Goal: Task Accomplishment & Management: Complete application form

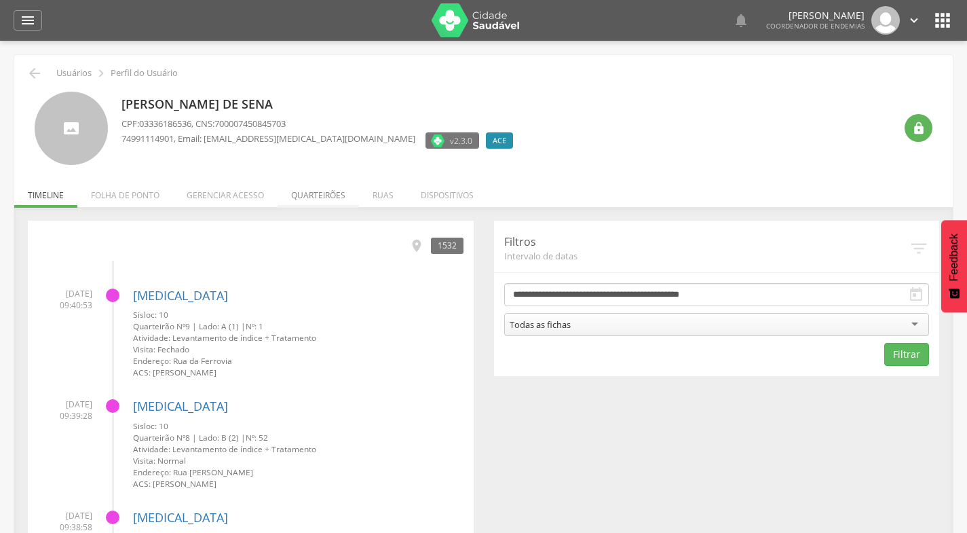
click at [311, 197] on li "Quarteirões" at bounding box center [318, 192] width 81 height 32
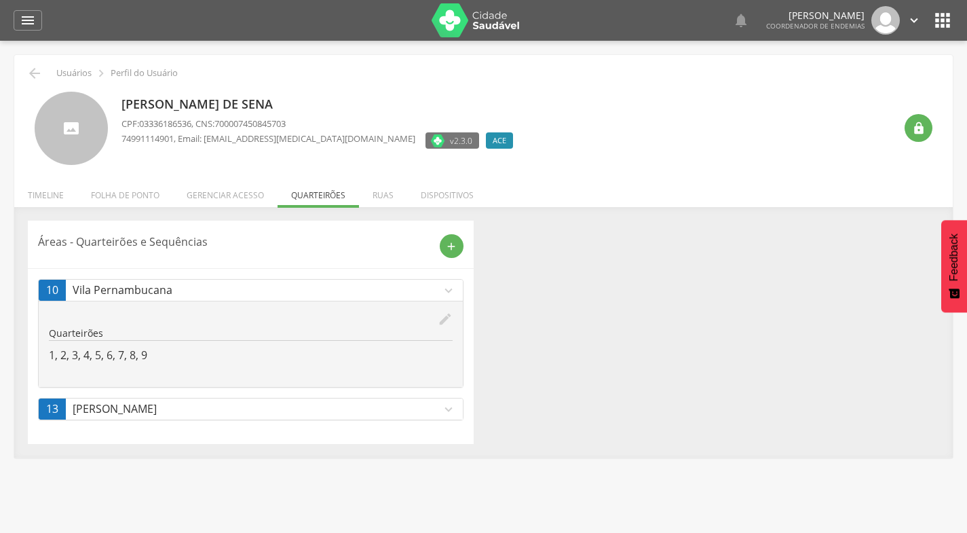
click at [447, 411] on icon "expand_more" at bounding box center [448, 409] width 15 height 15
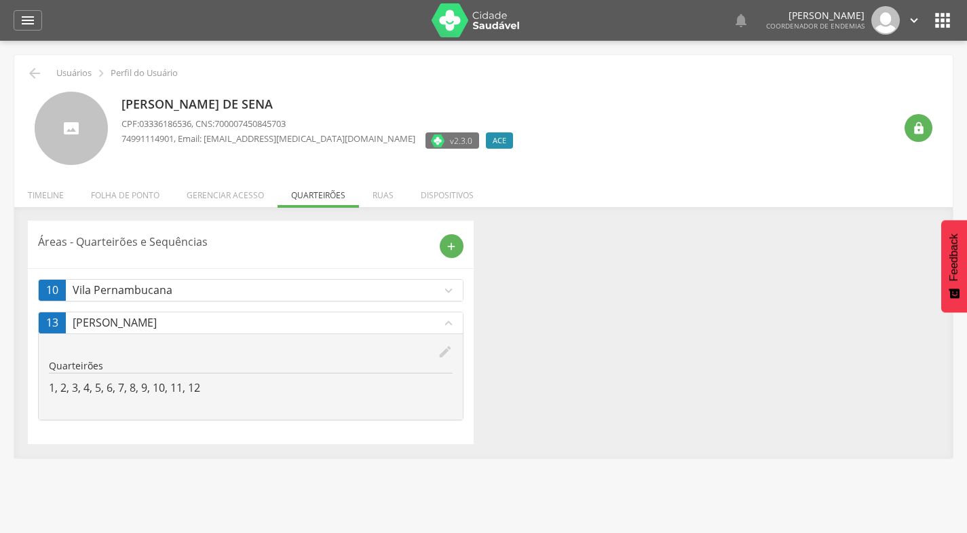
click at [450, 322] on icon "expand_less" at bounding box center [448, 323] width 15 height 15
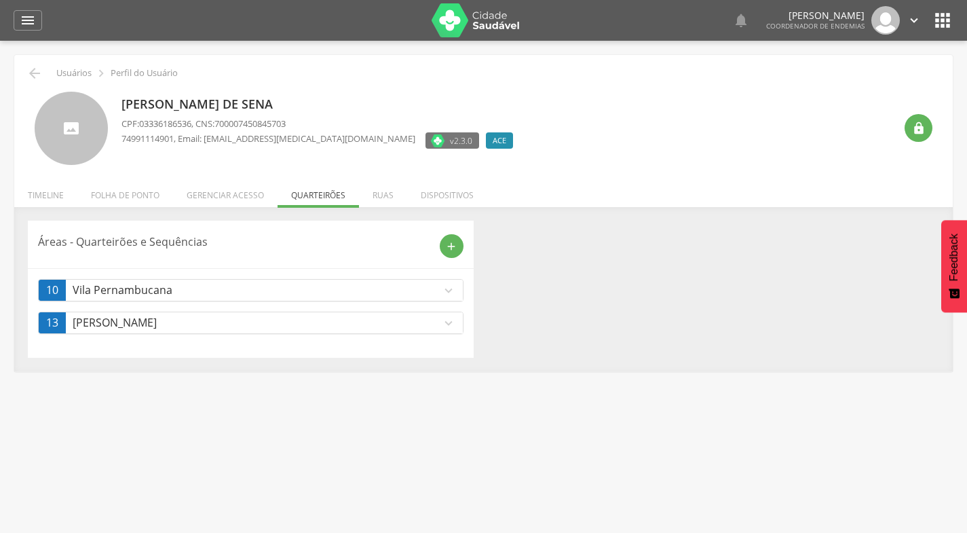
click at [450, 292] on icon "expand_more" at bounding box center [448, 290] width 15 height 15
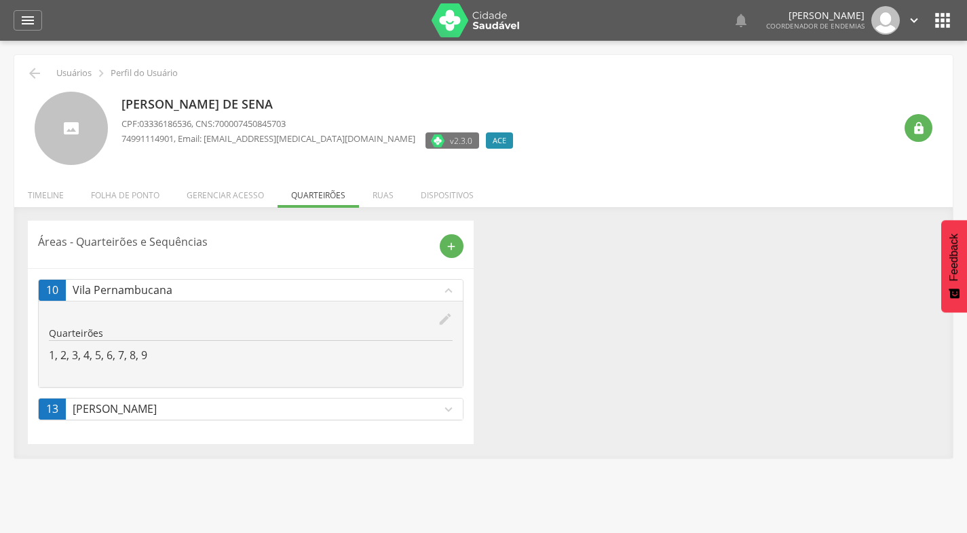
drag, startPoint x: 708, startPoint y: 25, endPoint x: 625, endPoint y: 7, distance: 84.8
click at [625, 7] on div "  Lorem ipsum dolor sit amet, sed do eiusmod tempor incididunt ut labore et d…" at bounding box center [739, 20] width 366 height 28
click at [733, 26] on icon "" at bounding box center [741, 20] width 16 height 16
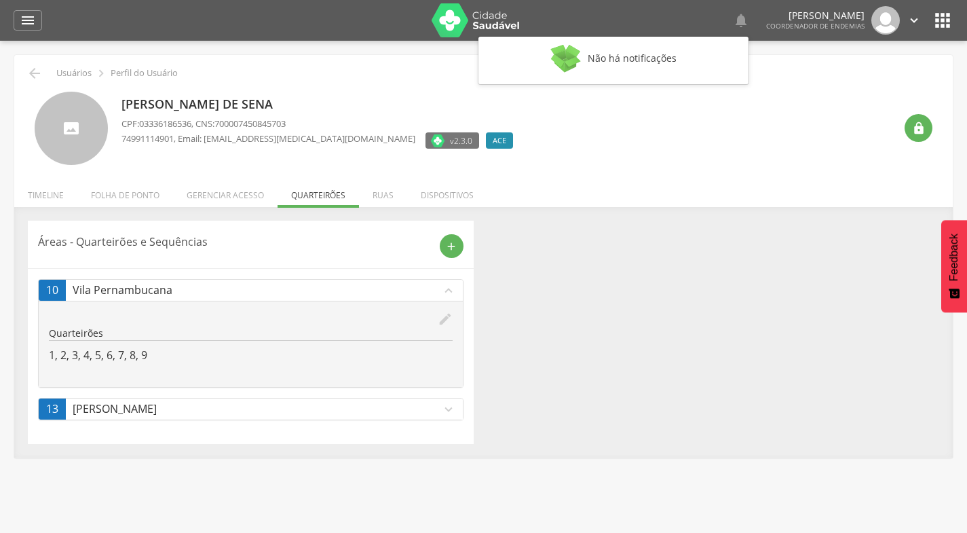
click at [640, 15] on div " Não há notificações Marivaldo Damacena da Silva Coordenador de Endemias  Con…" at bounding box center [739, 20] width 366 height 28
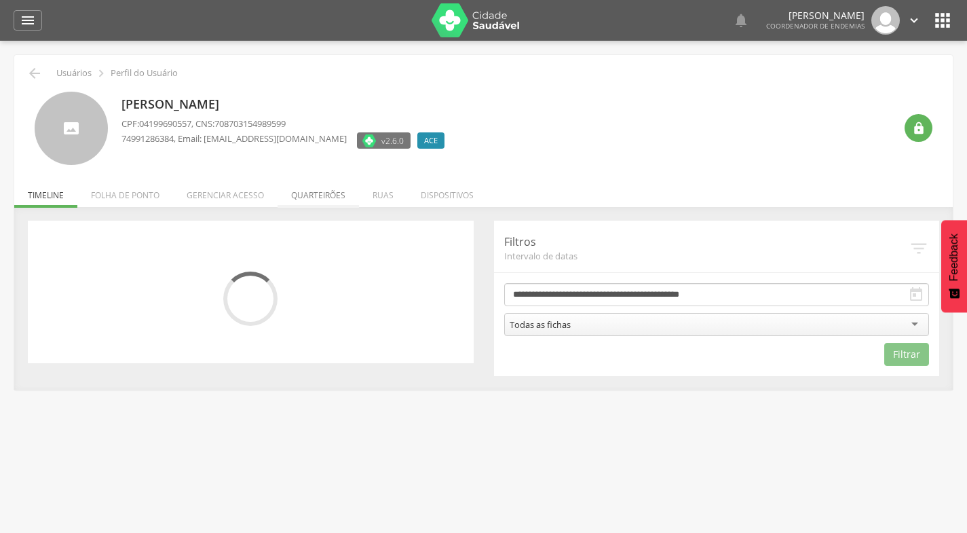
click at [326, 197] on li "Quarteirões" at bounding box center [318, 192] width 81 height 32
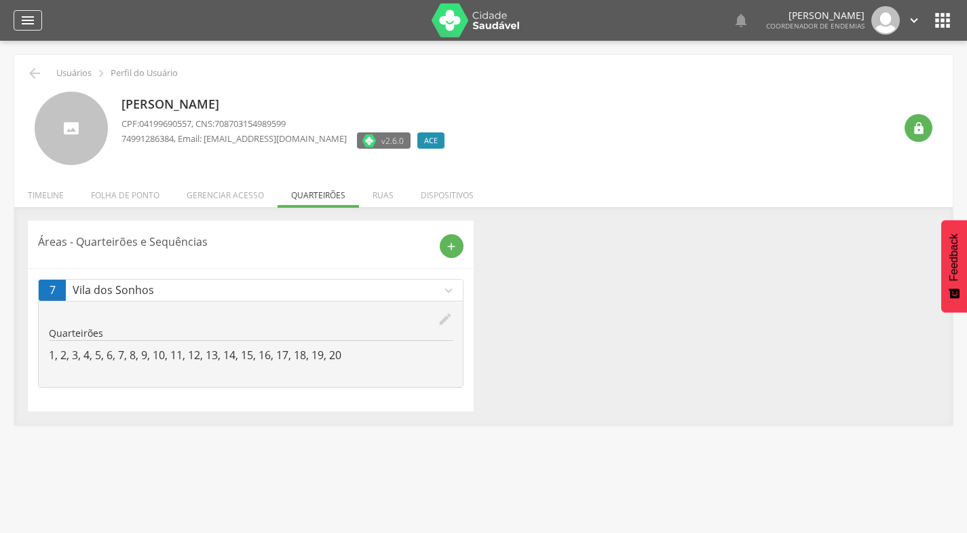
click at [34, 18] on icon "" at bounding box center [28, 20] width 16 height 16
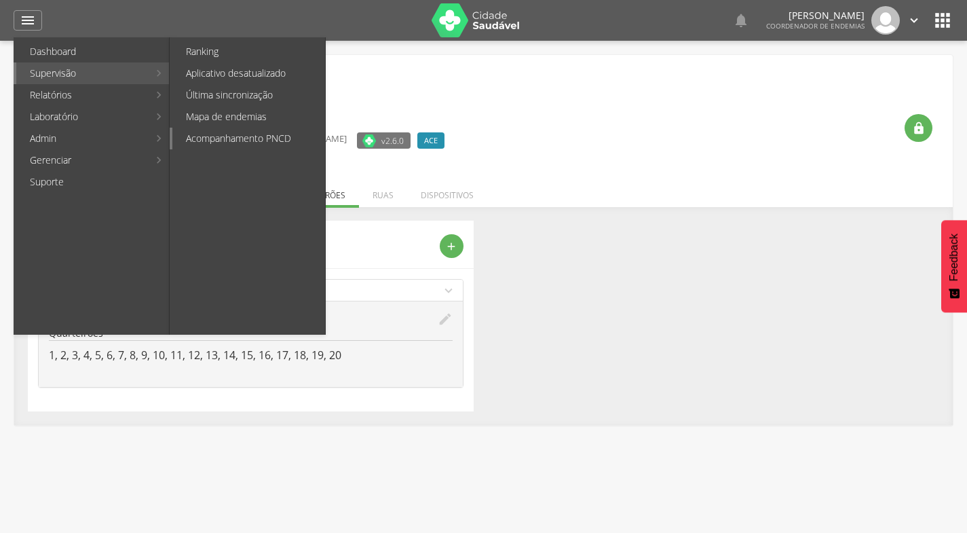
click at [233, 134] on link "Acompanhamento PNCD" at bounding box center [248, 139] width 153 height 22
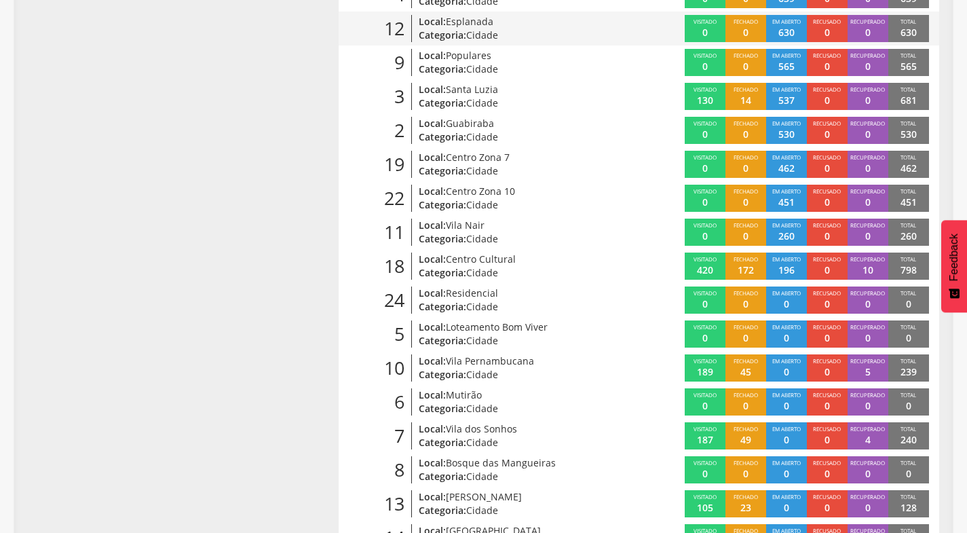
scroll to position [475, 0]
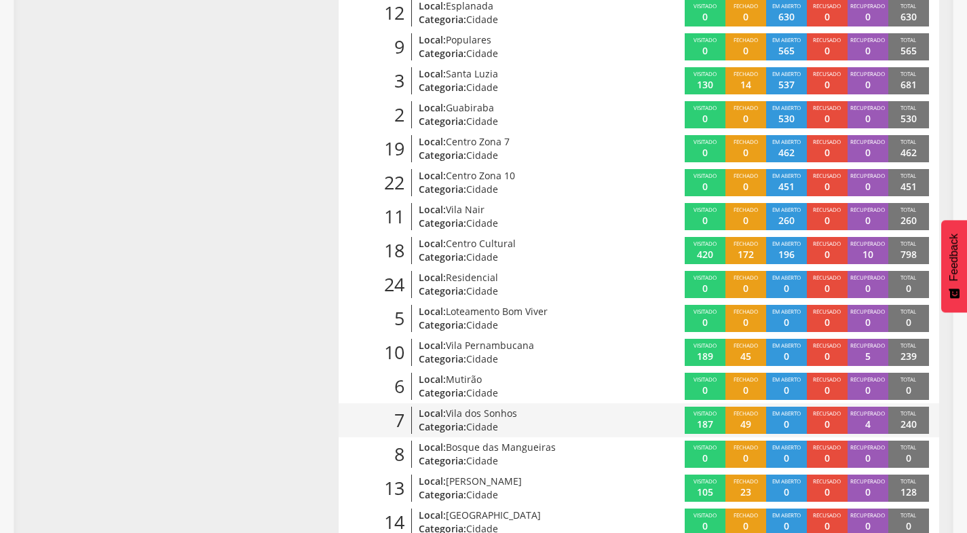
click at [693, 413] on span "Visitado" at bounding box center [704, 412] width 23 height 7
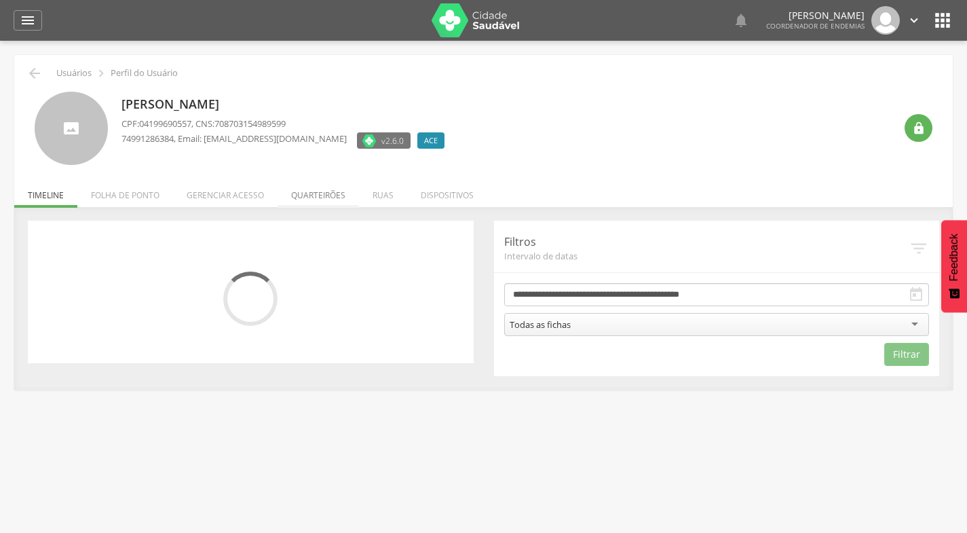
click at [311, 194] on li "Quarteirões" at bounding box center [318, 192] width 81 height 32
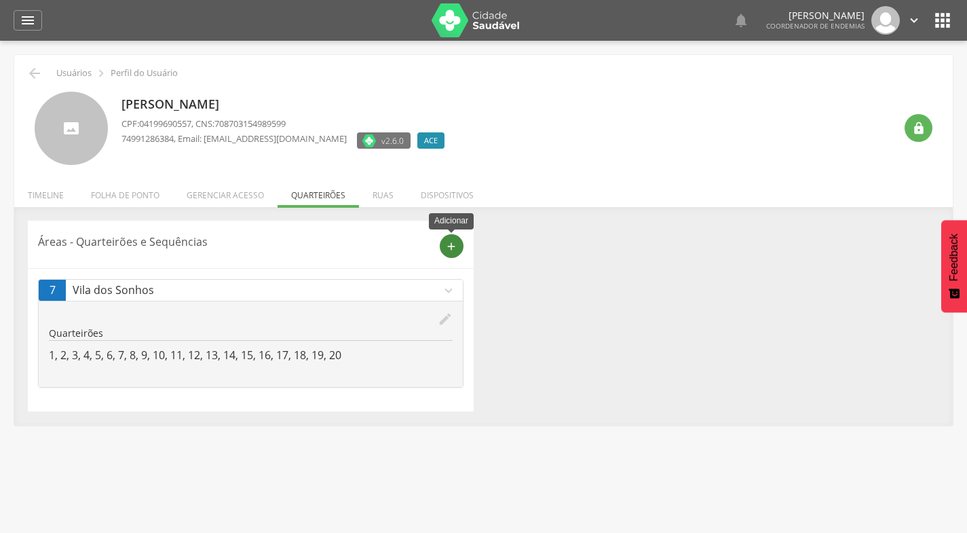
click at [453, 244] on icon "add" at bounding box center [451, 246] width 12 height 12
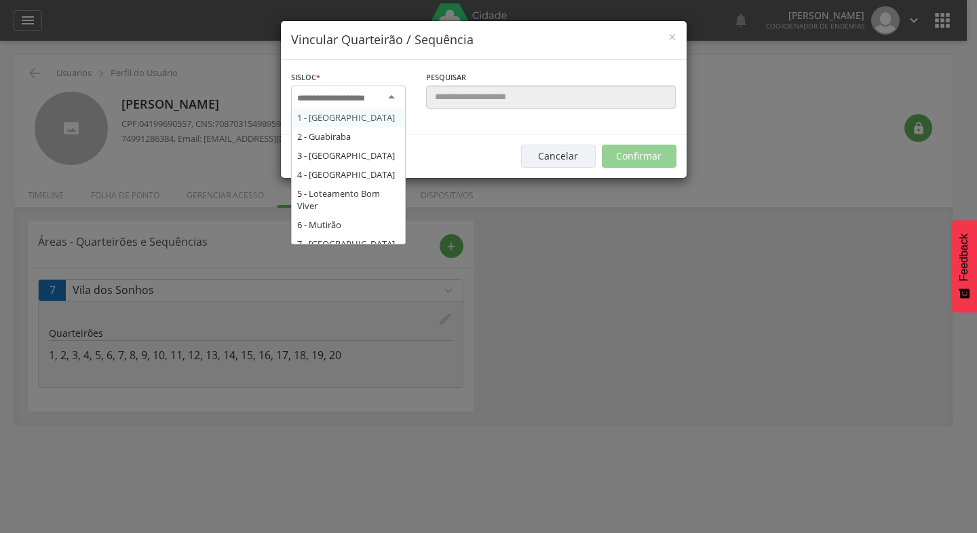
click at [393, 96] on div at bounding box center [348, 97] width 115 height 24
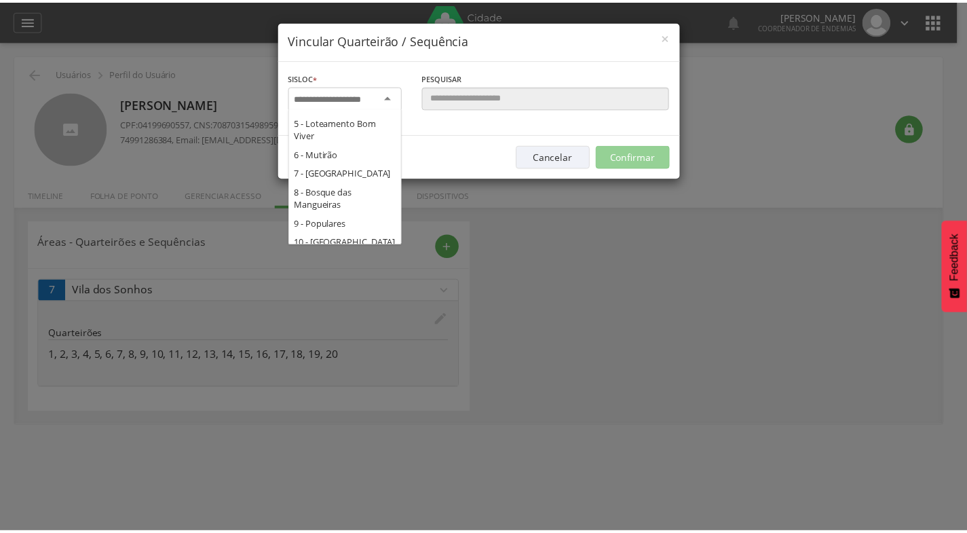
scroll to position [79, 0]
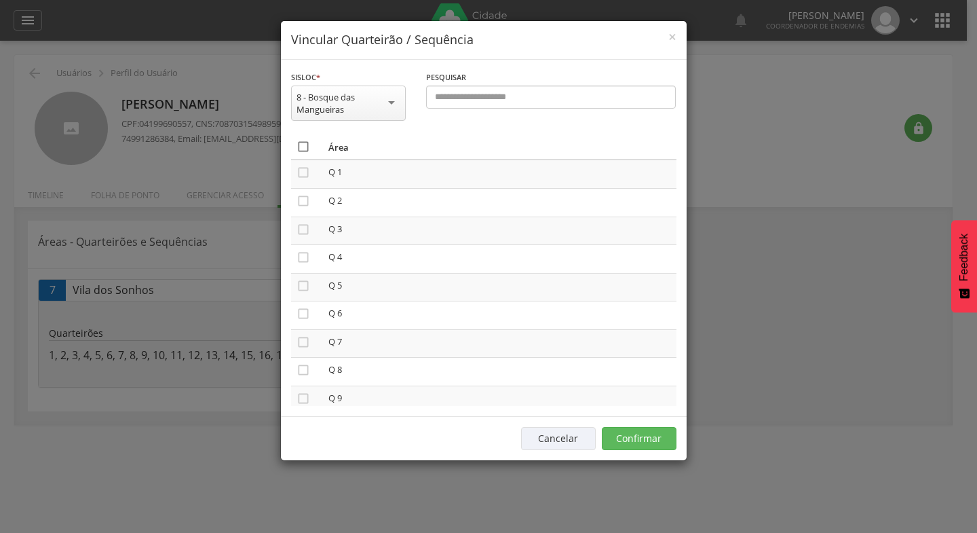
click at [303, 145] on icon "" at bounding box center [304, 147] width 14 height 14
click at [642, 434] on button "Confirmar" at bounding box center [639, 438] width 75 height 23
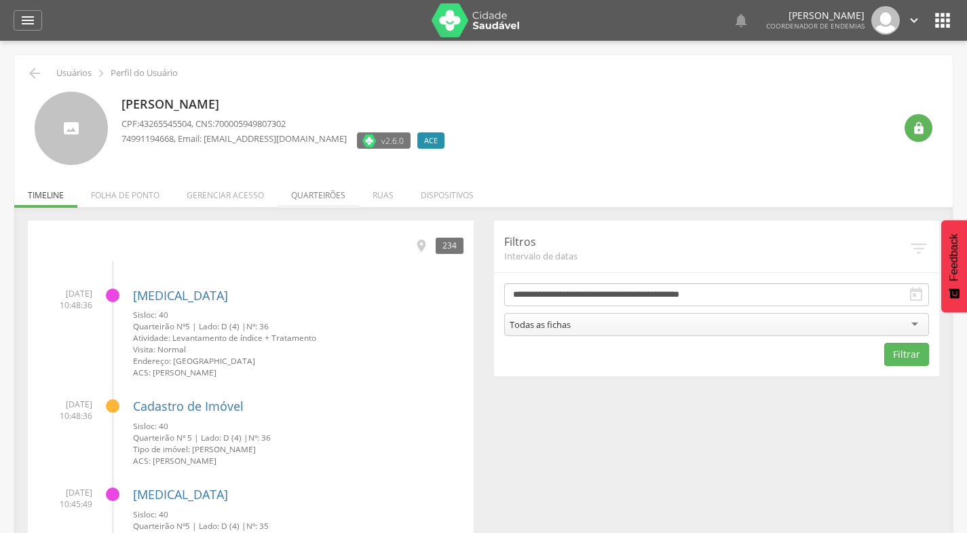
click at [319, 191] on li "Quarteirões" at bounding box center [318, 192] width 81 height 32
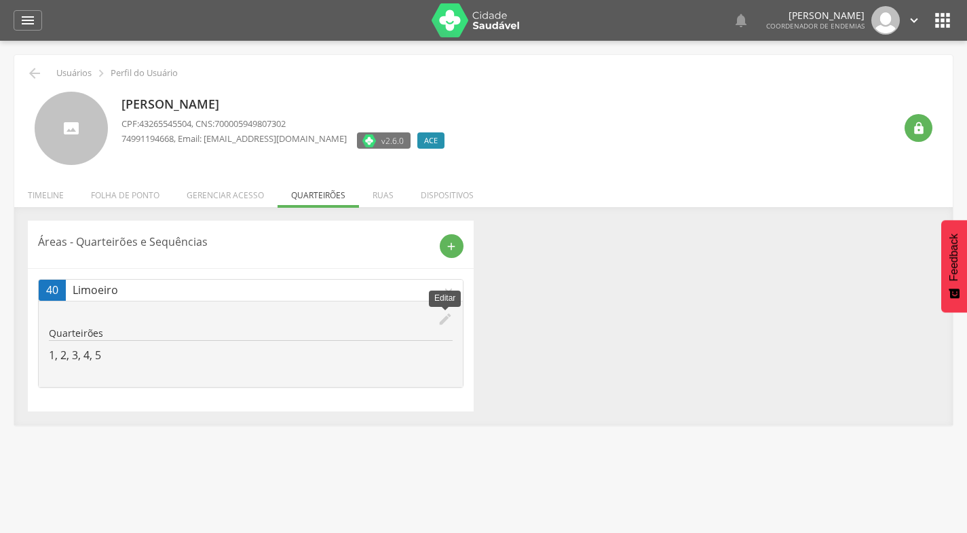
click at [444, 318] on icon "edit" at bounding box center [445, 318] width 15 height 15
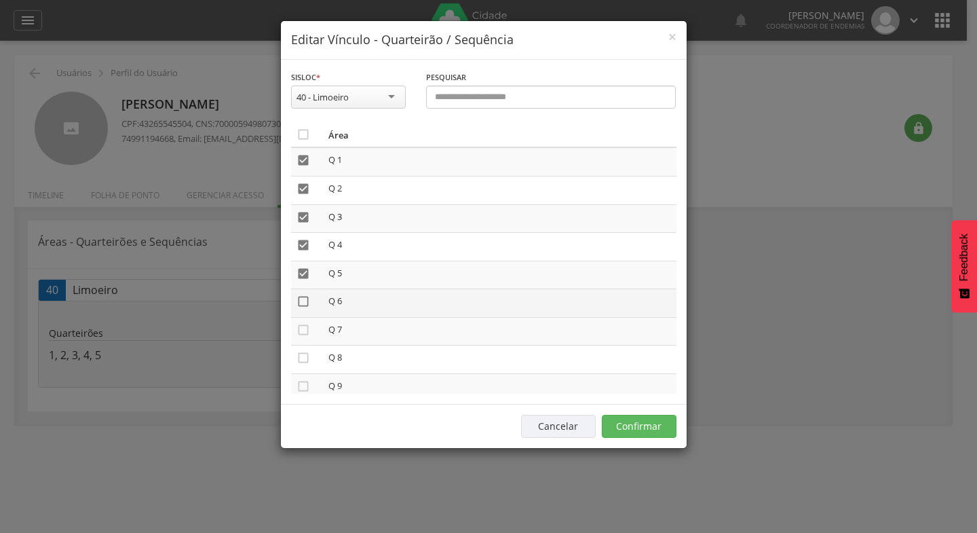
click at [302, 304] on icon "" at bounding box center [304, 301] width 14 height 14
click at [304, 330] on icon "" at bounding box center [304, 330] width 14 height 14
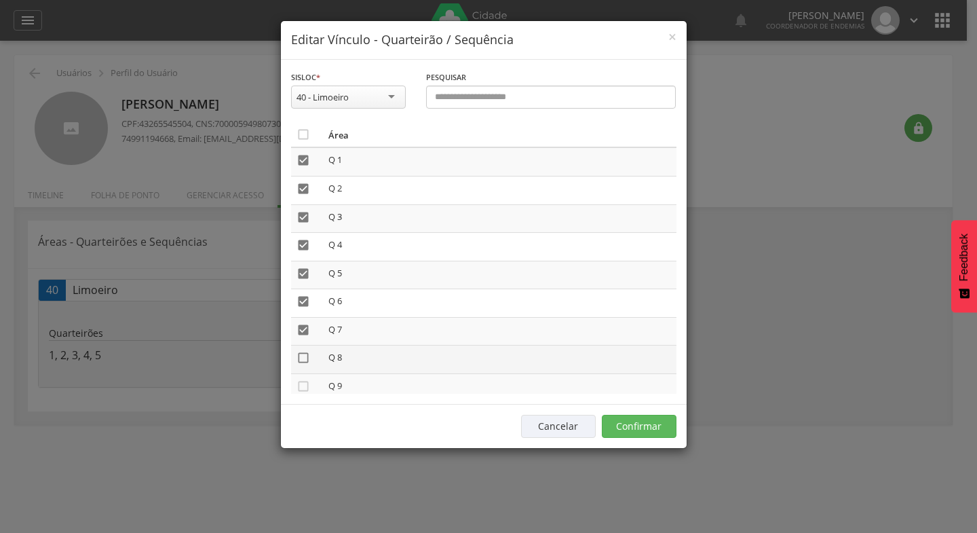
click at [302, 358] on icon "" at bounding box center [304, 358] width 14 height 14
click at [304, 385] on icon "" at bounding box center [304, 386] width 14 height 14
click at [302, 360] on icon "" at bounding box center [304, 360] width 14 height 14
click at [305, 385] on icon "" at bounding box center [304, 388] width 14 height 14
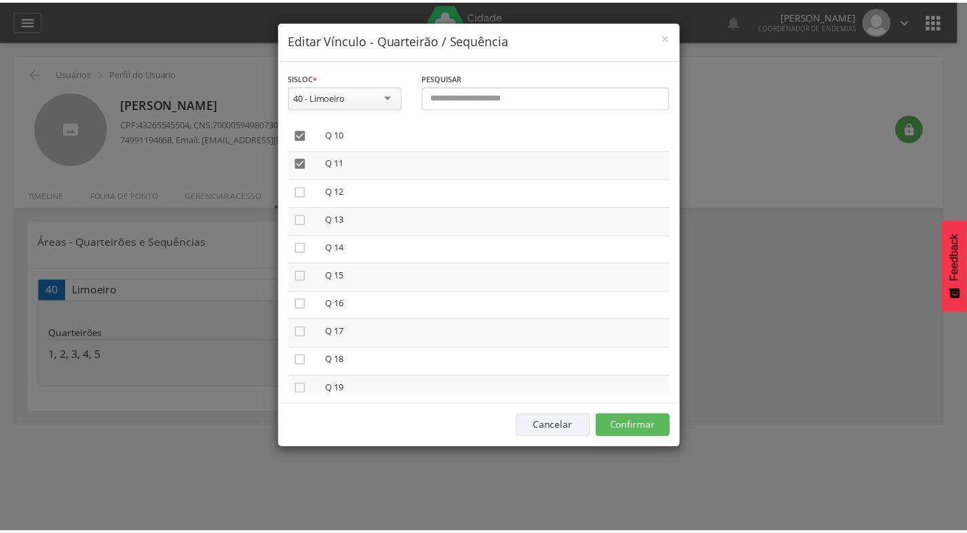
scroll to position [286, 0]
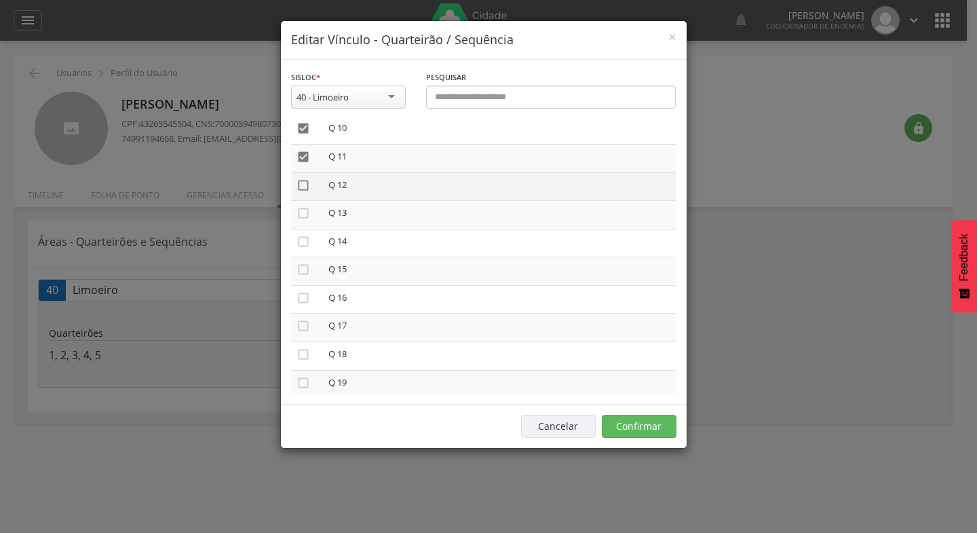
click at [303, 185] on icon "" at bounding box center [304, 185] width 14 height 14
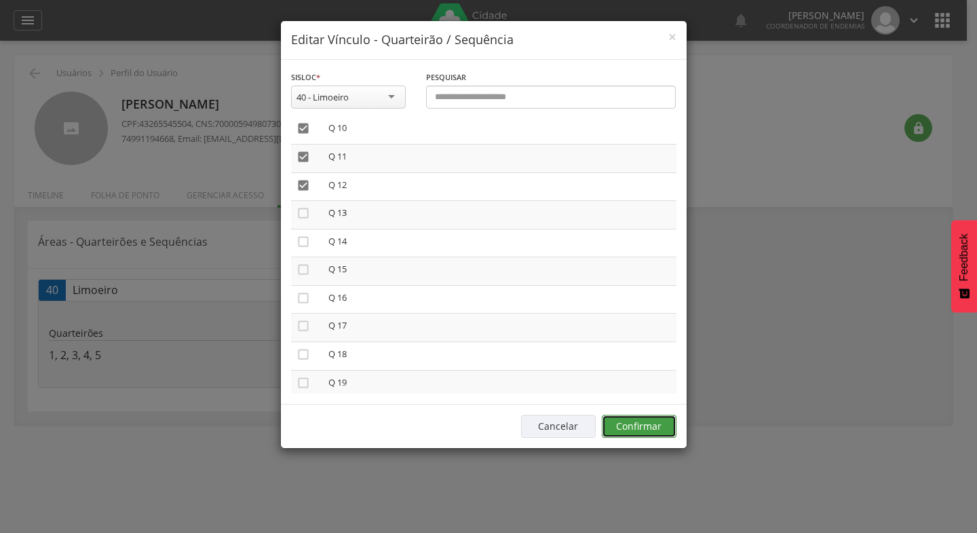
click at [631, 423] on button "Confirmar" at bounding box center [639, 426] width 75 height 23
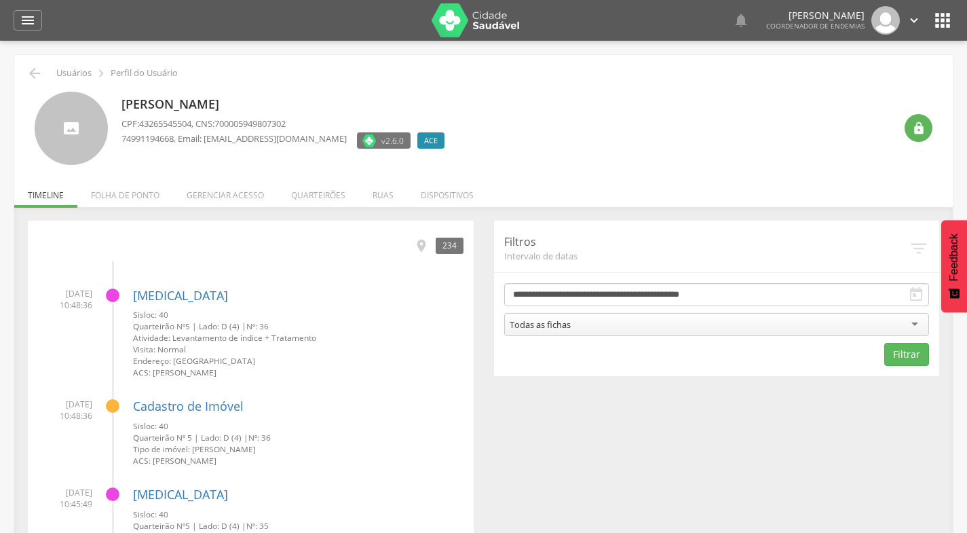
click at [940, 18] on icon "" at bounding box center [943, 20] width 22 height 22
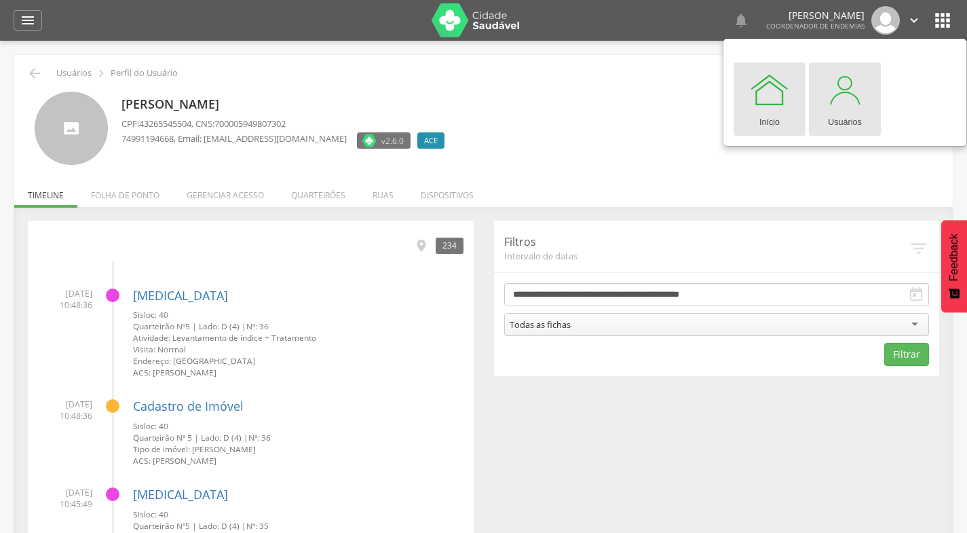
click at [852, 102] on div at bounding box center [844, 89] width 41 height 41
